Goal: Task Accomplishment & Management: Use online tool/utility

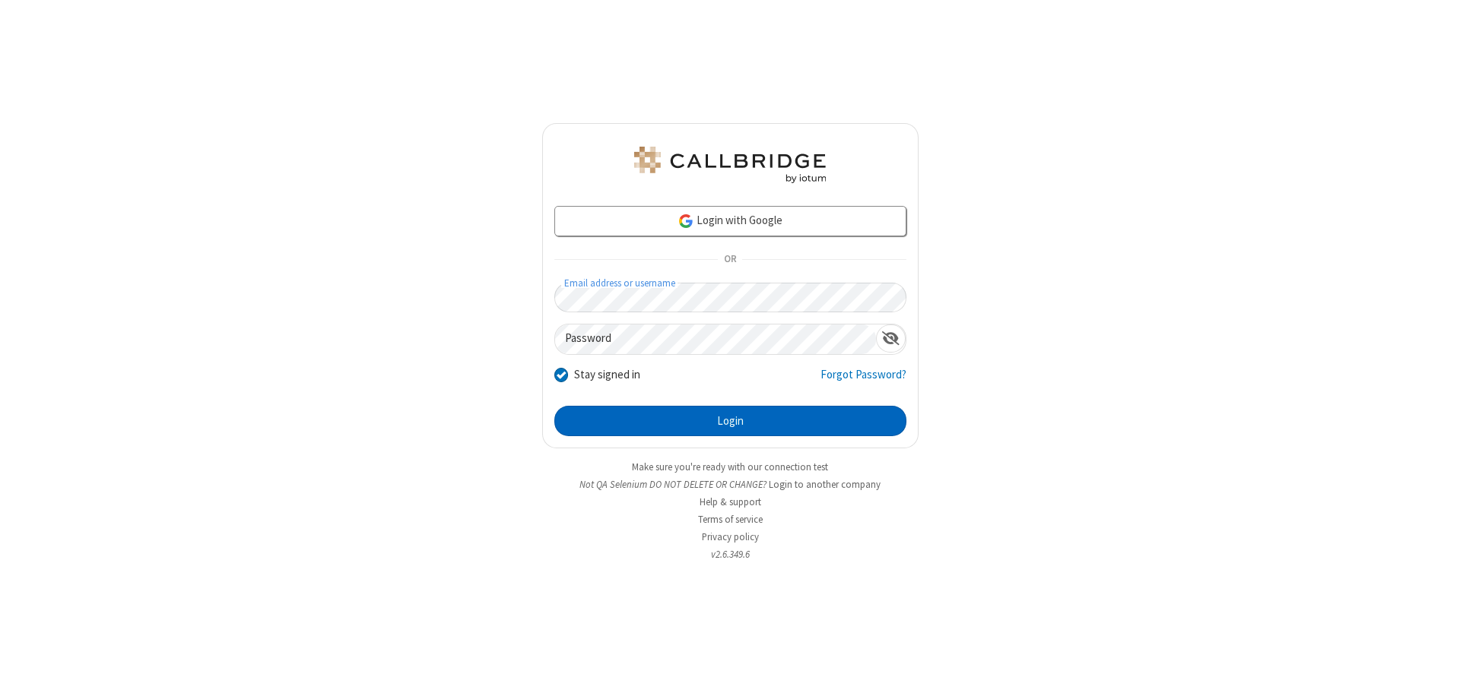
click at [730, 421] on button "Login" at bounding box center [730, 421] width 352 height 30
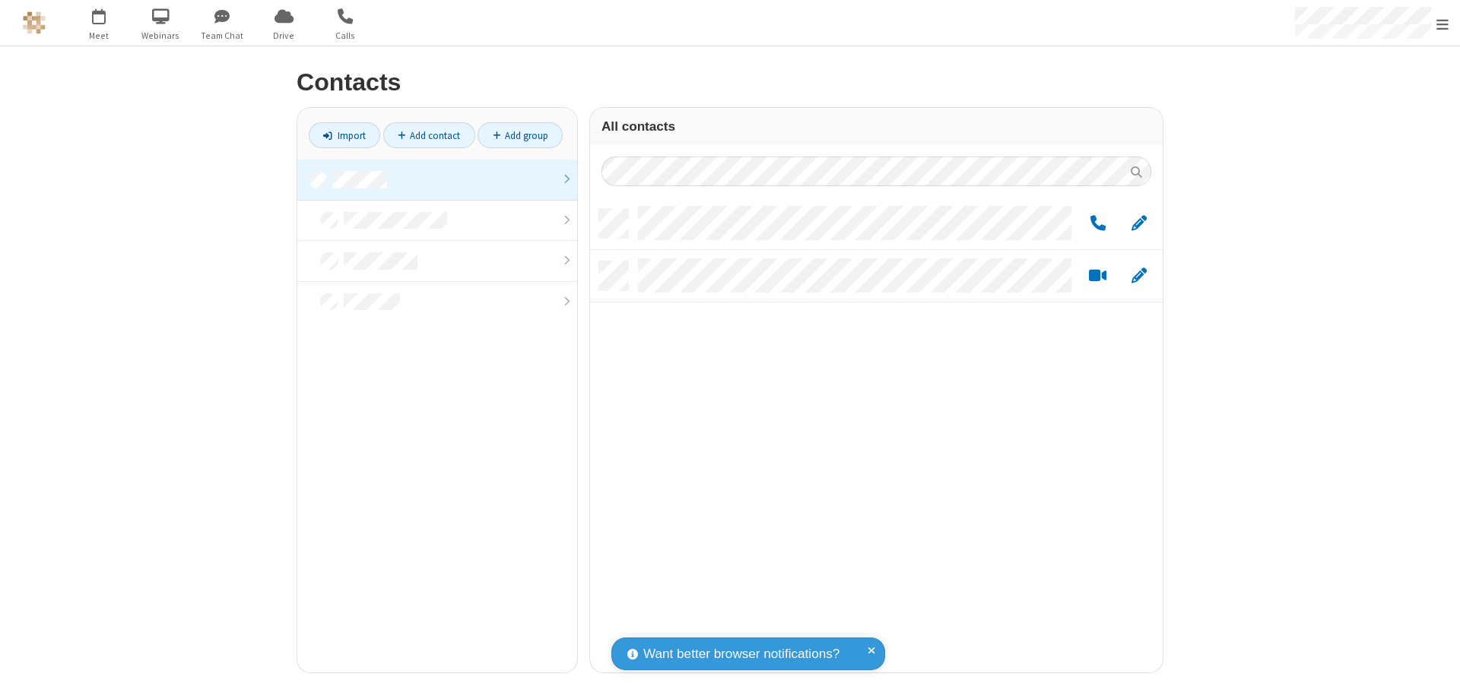
click at [437, 179] on link at bounding box center [437, 180] width 280 height 41
click at [520, 135] on link "Add group" at bounding box center [519, 135] width 85 height 26
